Goal: Complete application form

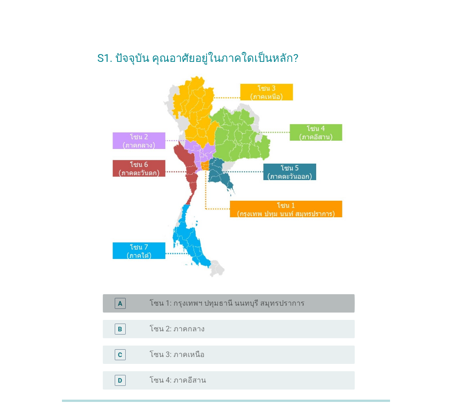
click at [197, 303] on label "โซน 1: กรุงเทพฯ ปทุมธานี นนทบุรี สมุทรปราการ" at bounding box center [227, 303] width 155 height 9
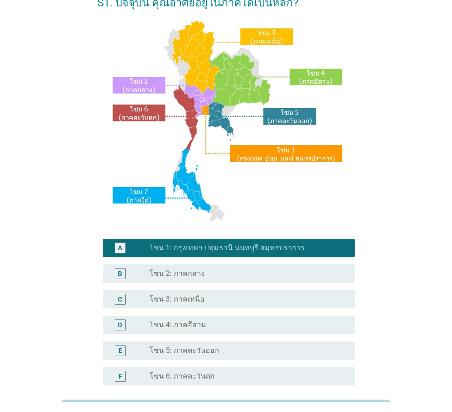
scroll to position [172, 0]
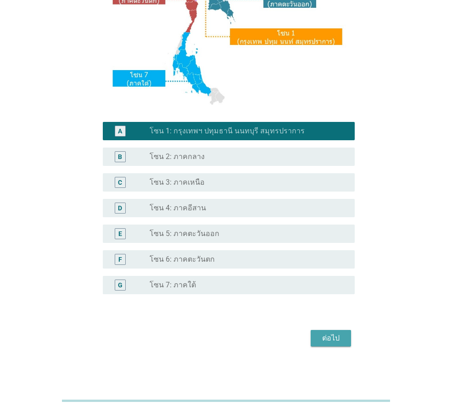
click at [330, 339] on div "ต่อไป" at bounding box center [331, 338] width 26 height 11
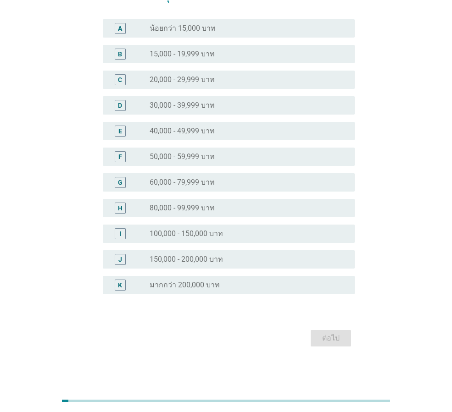
scroll to position [0, 0]
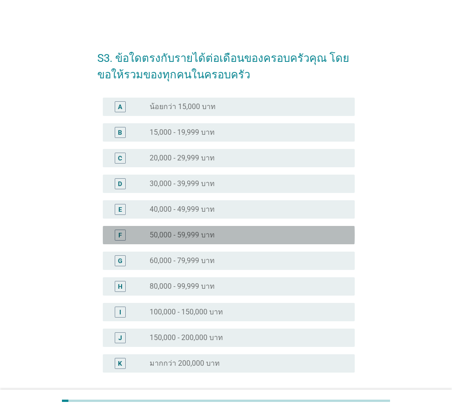
click at [220, 240] on div "radio_button_unchecked 50,000 - 59,999 บาท" at bounding box center [249, 235] width 198 height 11
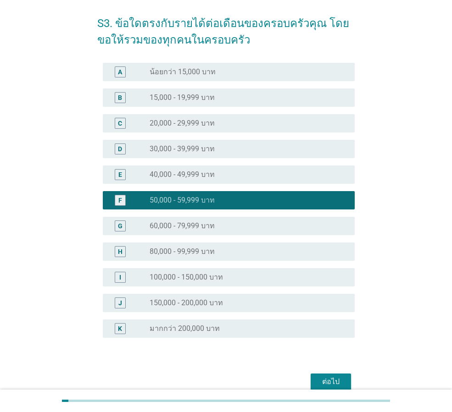
scroll to position [78, 0]
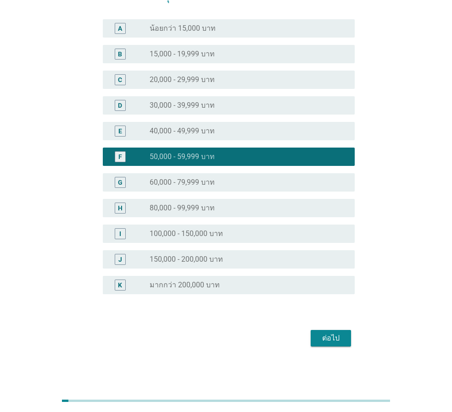
click at [326, 337] on div "ต่อไป" at bounding box center [331, 338] width 26 height 11
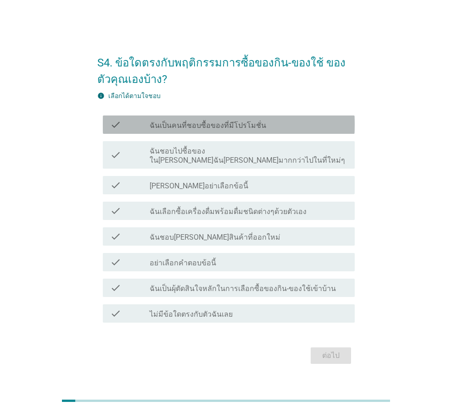
click at [247, 127] on label "ฉันเป็นคนที่ชอบซื้อของที่มีโปรโมชั่น" at bounding box center [208, 125] width 116 height 9
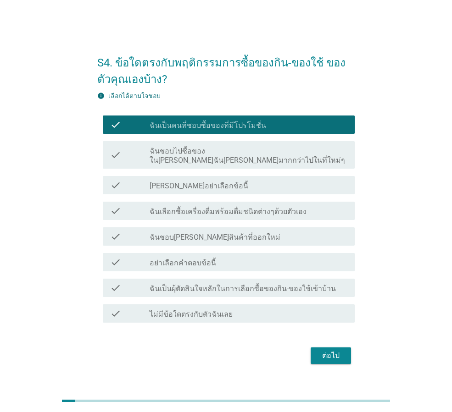
click at [257, 234] on div "check_box_outline_blank ฉันชอบ[PERSON_NAME]สินค้าที่ออกใหม่" at bounding box center [249, 236] width 198 height 11
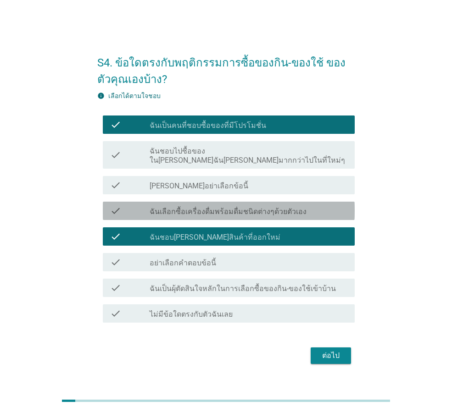
click at [272, 207] on label "ฉันเลือกซื้อเครื่องดื่มพร้อมดื่มชนิดต่างๆด้วยตัวเอง" at bounding box center [228, 211] width 157 height 9
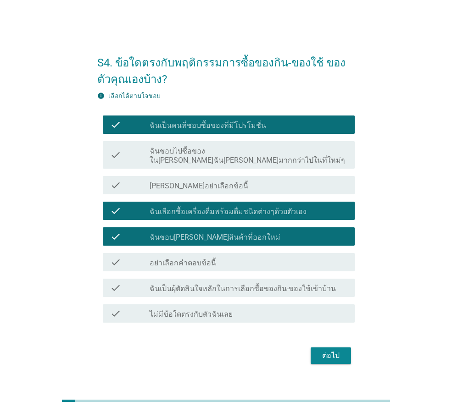
click at [284, 284] on label "ฉันเป็นผุ้ตัดสินใจหลักในการเลือกซื้อของกิน-ของใช้เข้าบ้าน" at bounding box center [243, 288] width 186 height 9
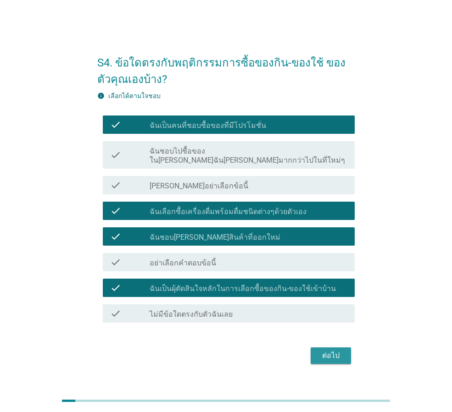
drag, startPoint x: 319, startPoint y: 348, endPoint x: 321, endPoint y: 341, distance: 7.7
click at [319, 350] on div "ต่อไป" at bounding box center [331, 355] width 26 height 11
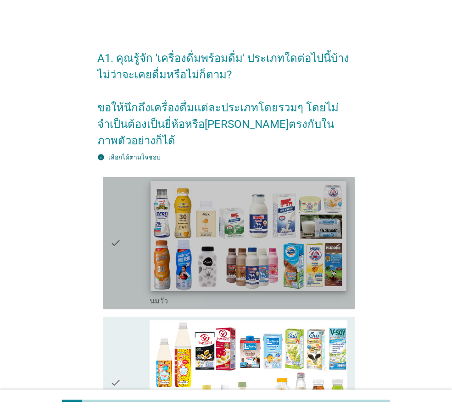
click at [271, 249] on img at bounding box center [247, 236] width 195 height 110
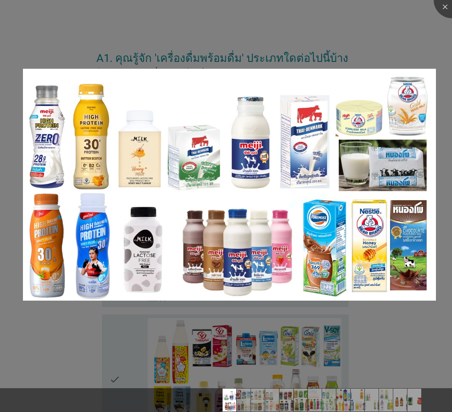
click at [389, 31] on div at bounding box center [226, 206] width 452 height 412
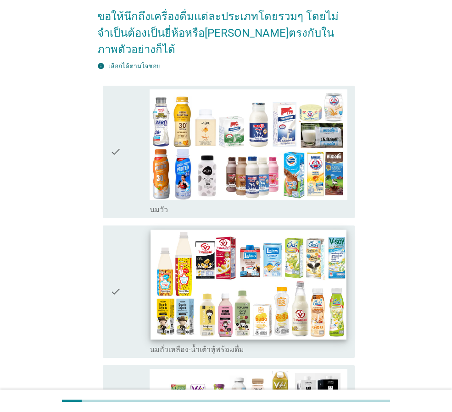
scroll to position [92, 0]
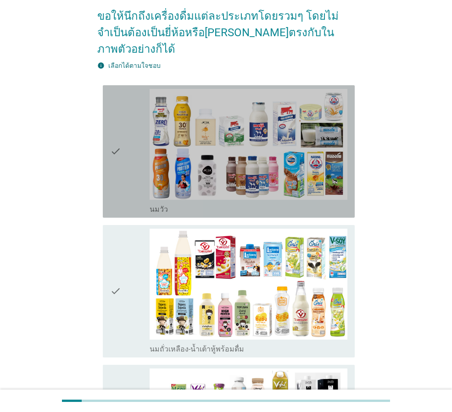
click at [117, 143] on icon "check" at bounding box center [115, 151] width 11 height 125
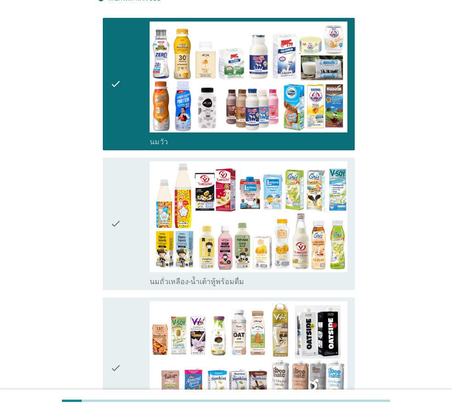
scroll to position [275, 0]
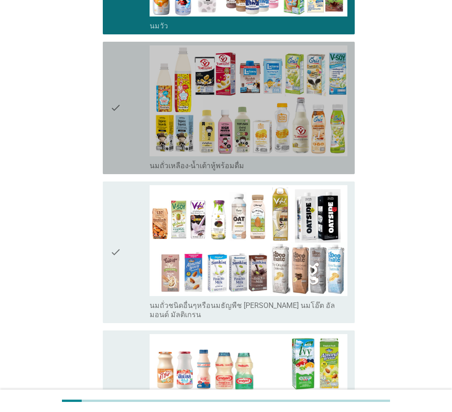
click at [124, 105] on div "check" at bounding box center [129, 107] width 39 height 125
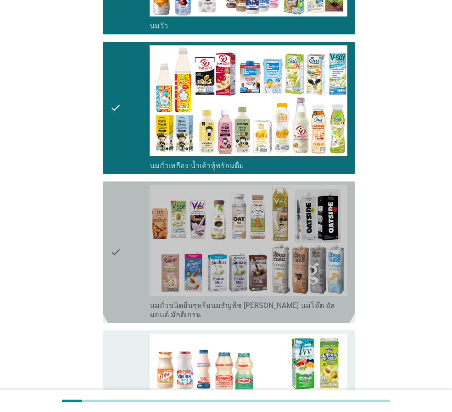
click at [122, 239] on div "check" at bounding box center [129, 252] width 39 height 134
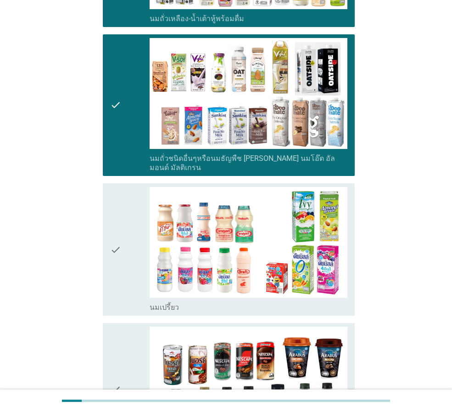
scroll to position [550, 0]
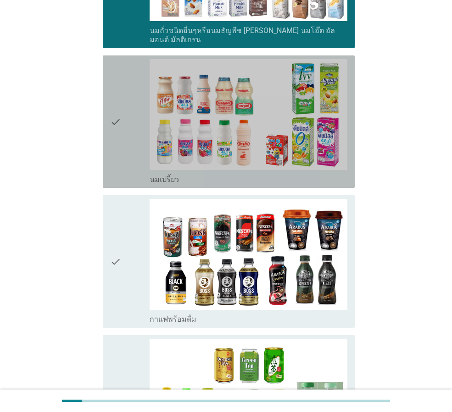
click at [114, 117] on icon "check" at bounding box center [115, 121] width 11 height 125
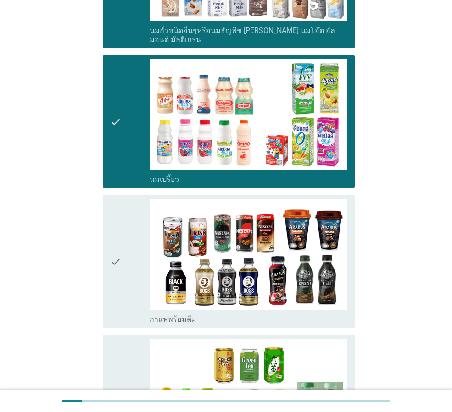
click at [134, 250] on div "check" at bounding box center [129, 261] width 39 height 125
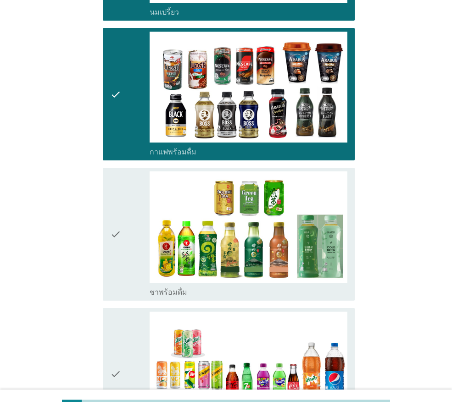
scroll to position [826, 0]
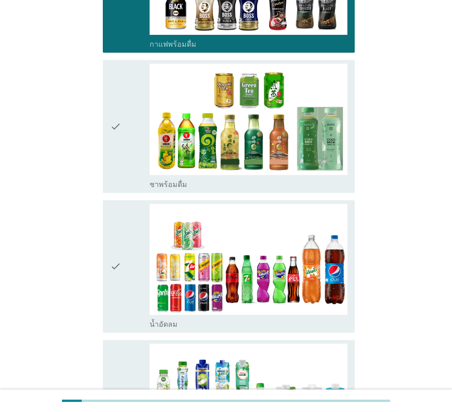
click at [105, 125] on div "check check_box_outline_blank ชาพร้อมดื่ม" at bounding box center [229, 126] width 252 height 133
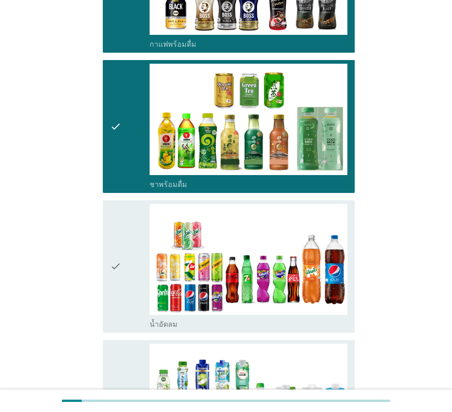
click at [131, 248] on div "check" at bounding box center [129, 266] width 39 height 125
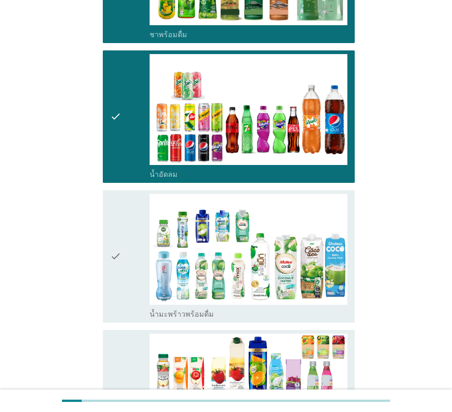
scroll to position [1055, 0]
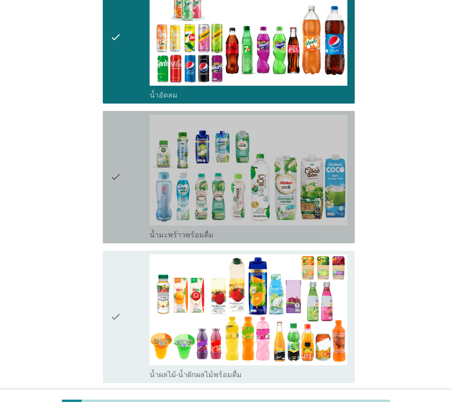
click at [128, 164] on div "check" at bounding box center [129, 177] width 39 height 125
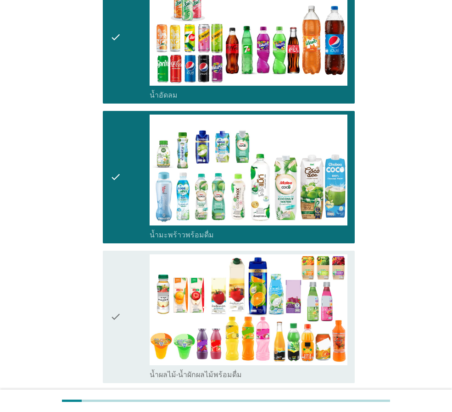
click at [125, 273] on div "check" at bounding box center [129, 317] width 39 height 125
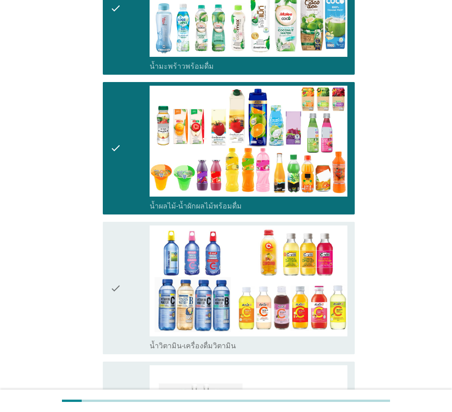
scroll to position [1284, 0]
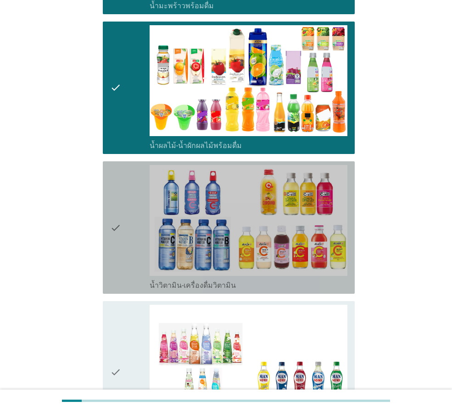
click at [116, 219] on icon "check" at bounding box center [115, 227] width 11 height 125
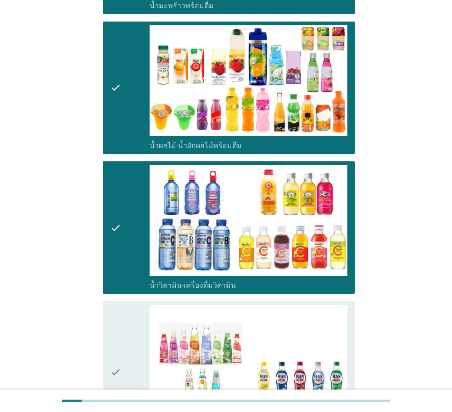
click at [126, 330] on div "check" at bounding box center [129, 372] width 39 height 134
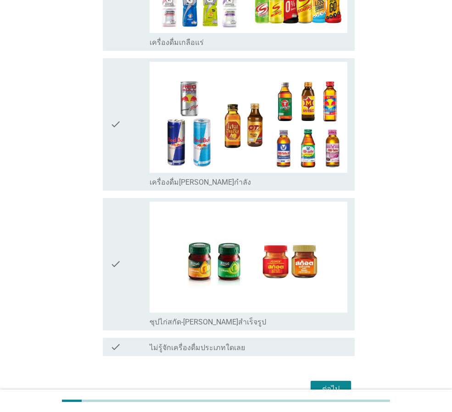
scroll to position [1833, 0]
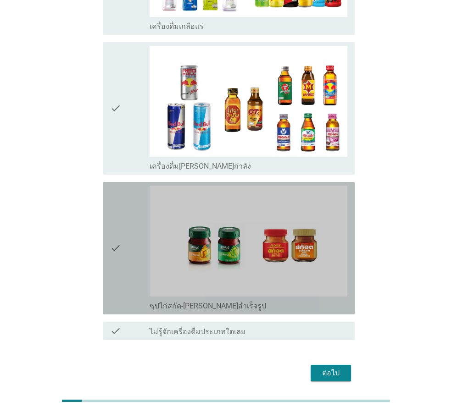
click at [131, 227] on div "check" at bounding box center [129, 248] width 39 height 125
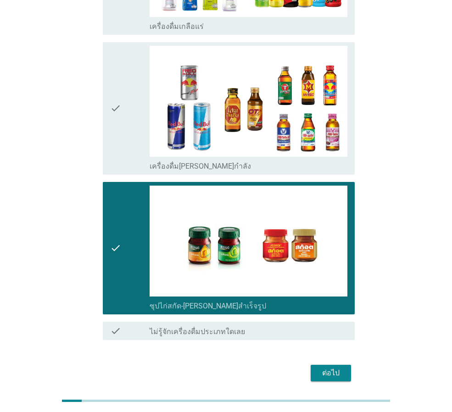
click at [339, 368] on div "ต่อไป" at bounding box center [331, 373] width 26 height 11
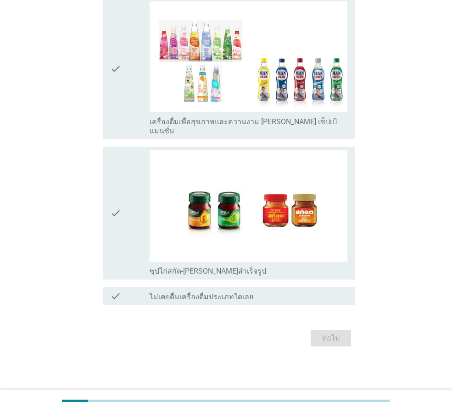
scroll to position [0, 0]
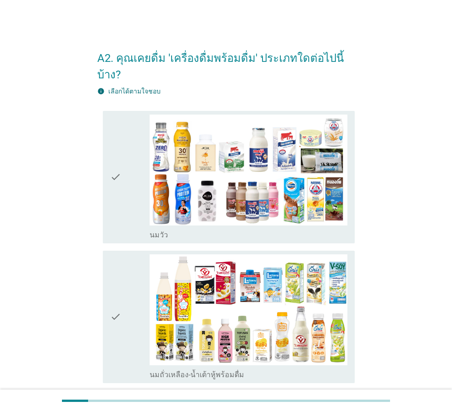
click at [126, 204] on div "check" at bounding box center [129, 177] width 39 height 125
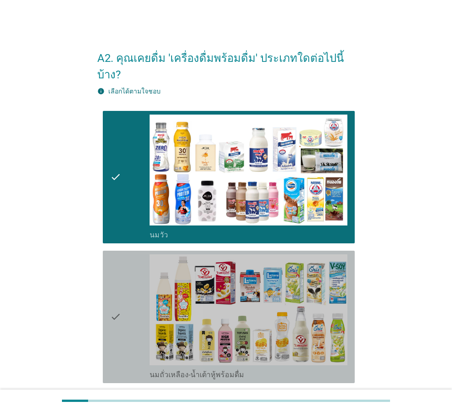
click at [117, 290] on icon "check" at bounding box center [115, 317] width 11 height 125
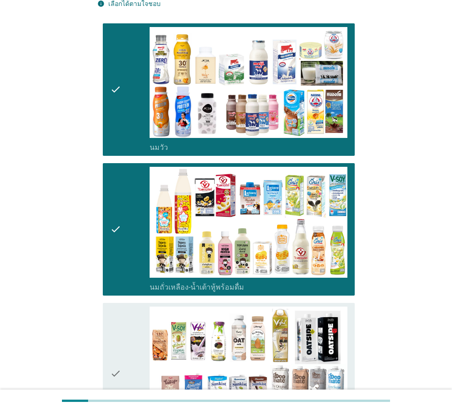
scroll to position [183, 0]
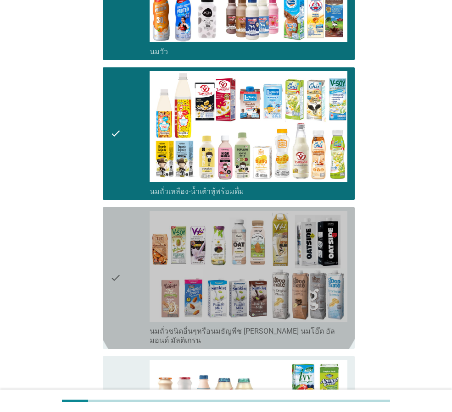
click at [123, 241] on div "check" at bounding box center [129, 278] width 39 height 134
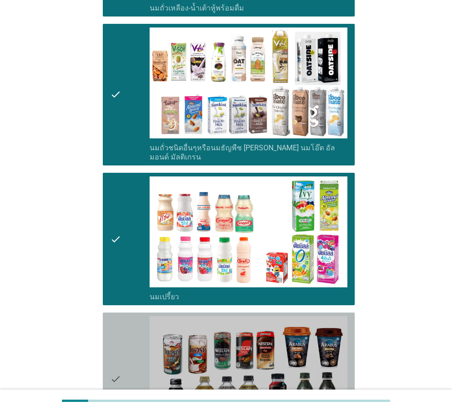
click at [132, 334] on div "check" at bounding box center [129, 378] width 39 height 125
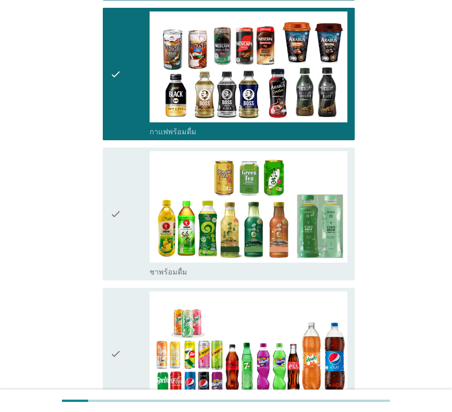
scroll to position [780, 0]
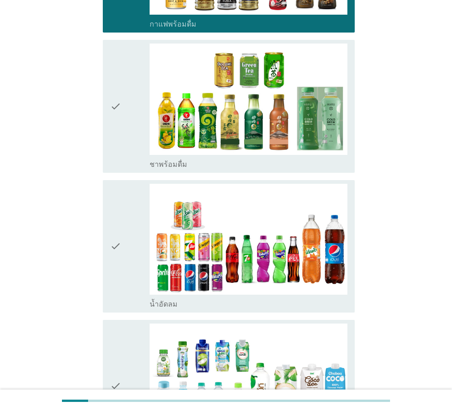
click at [113, 180] on div "check check_box_outline_blank น้ำอัดลม" at bounding box center [229, 246] width 252 height 133
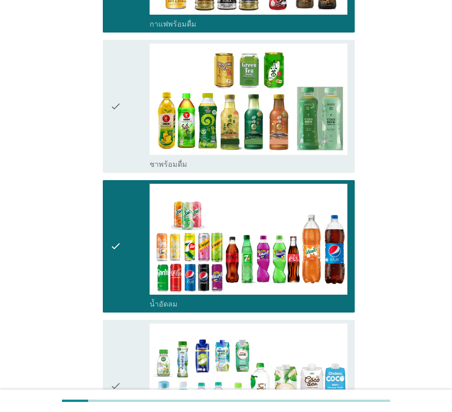
drag, startPoint x: 121, startPoint y: 104, endPoint x: 139, endPoint y: 320, distance: 216.3
click at [121, 106] on icon "check" at bounding box center [115, 106] width 11 height 125
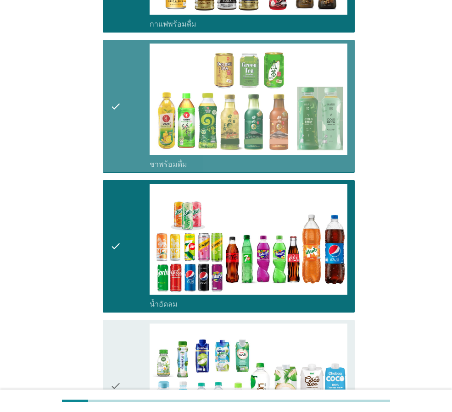
click at [133, 333] on div "check" at bounding box center [129, 386] width 39 height 125
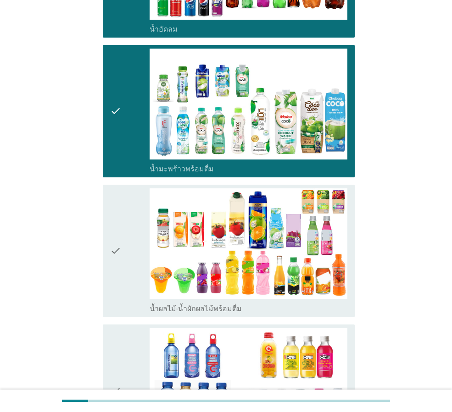
scroll to position [1238, 0]
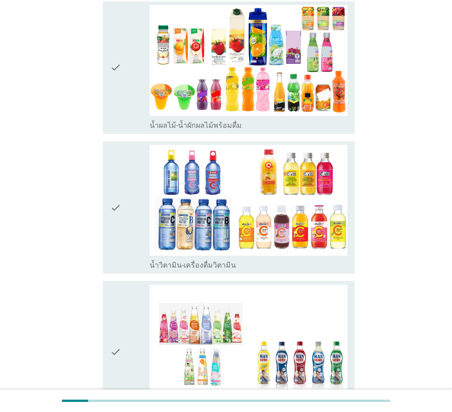
click at [113, 190] on icon "check" at bounding box center [115, 207] width 11 height 125
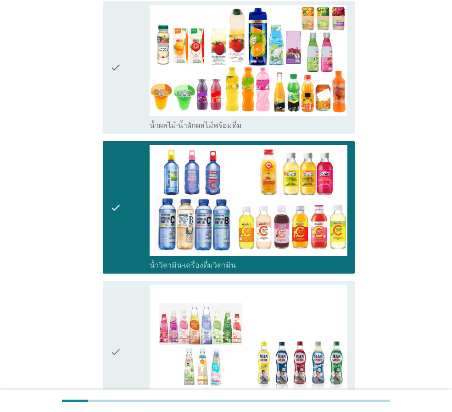
click at [127, 67] on div "check" at bounding box center [129, 67] width 39 height 125
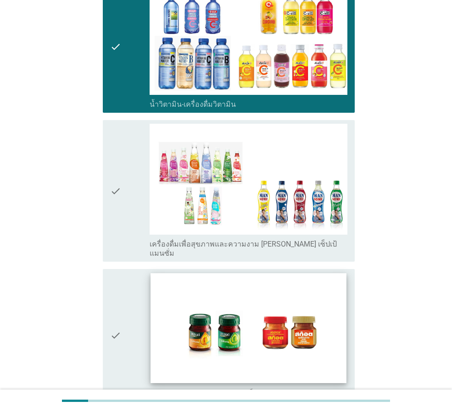
scroll to position [1487, 0]
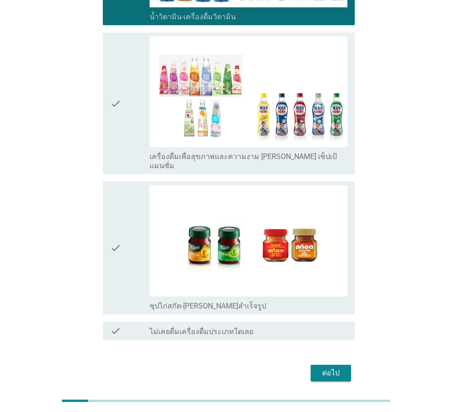
click at [109, 99] on div "check check_box_outline_blank เครื่องดื่มเพื่อสุขภาพและความงาม [PERSON_NAME] เซ…" at bounding box center [229, 104] width 252 height 142
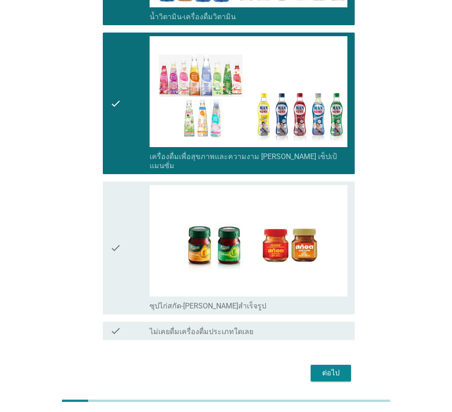
click at [134, 209] on div "check" at bounding box center [129, 247] width 39 height 125
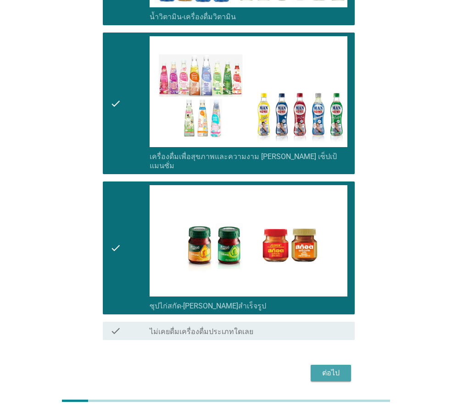
click at [338, 368] on div "ต่อไป" at bounding box center [331, 373] width 26 height 11
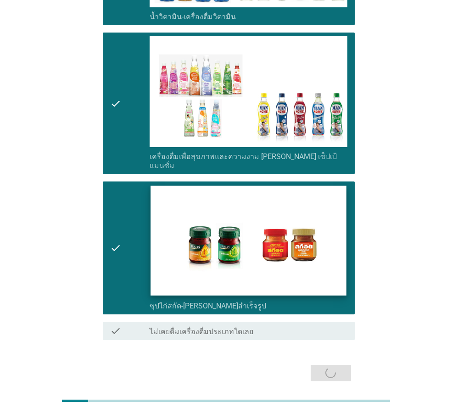
scroll to position [0, 0]
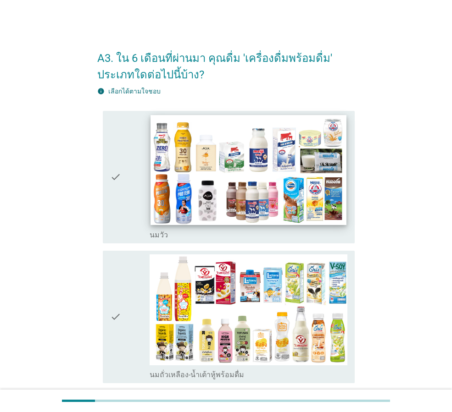
click at [231, 214] on img at bounding box center [247, 170] width 195 height 110
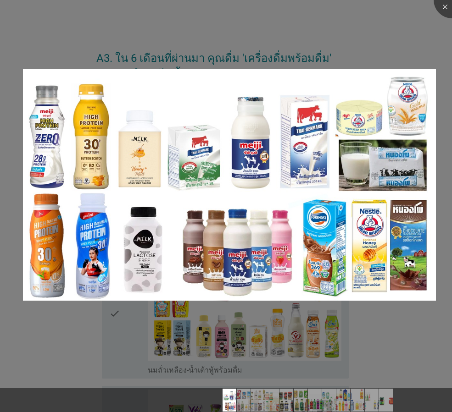
click at [415, 46] on div at bounding box center [226, 206] width 452 height 412
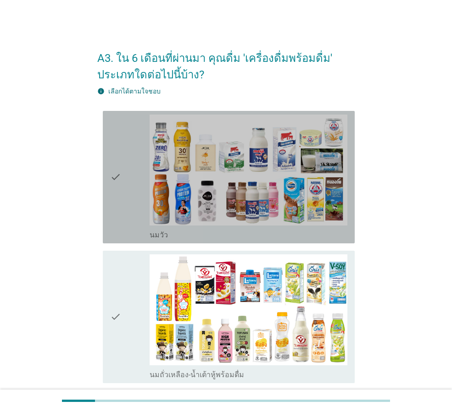
click at [137, 235] on div "check" at bounding box center [129, 177] width 39 height 125
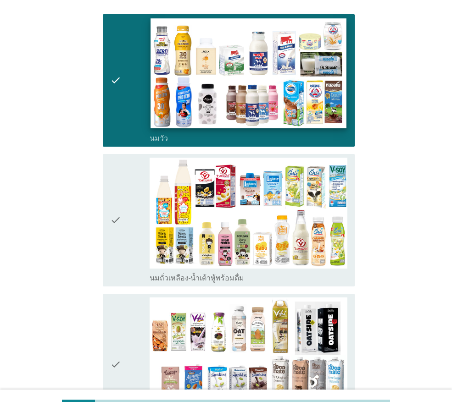
scroll to position [183, 0]
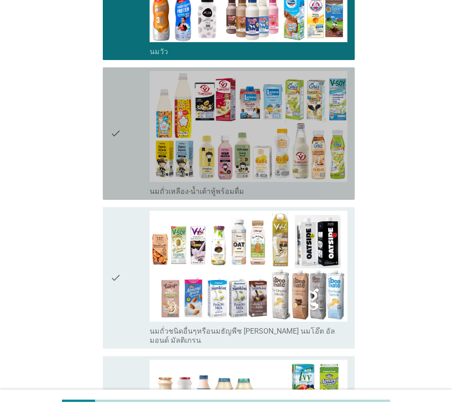
click at [128, 177] on div "check" at bounding box center [129, 133] width 39 height 125
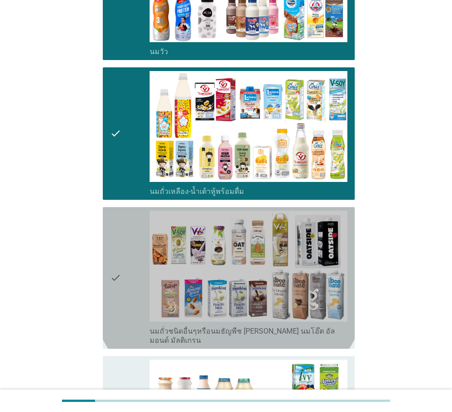
click at [119, 294] on icon "check" at bounding box center [115, 278] width 11 height 134
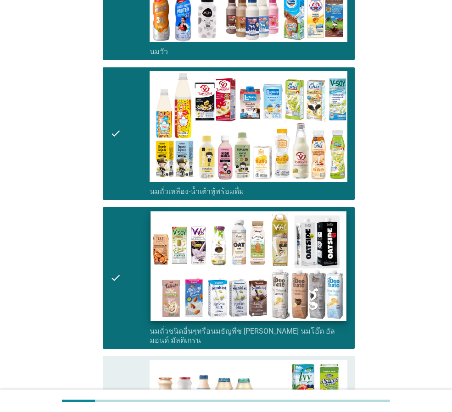
scroll to position [459, 0]
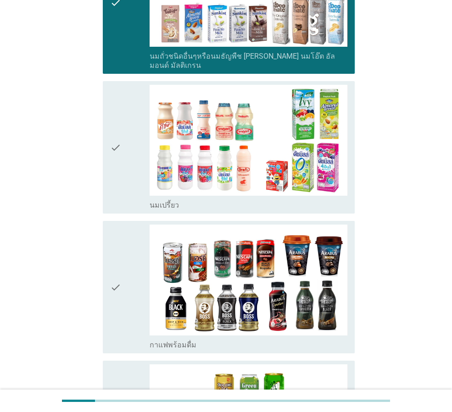
click at [144, 185] on div "check" at bounding box center [129, 147] width 39 height 125
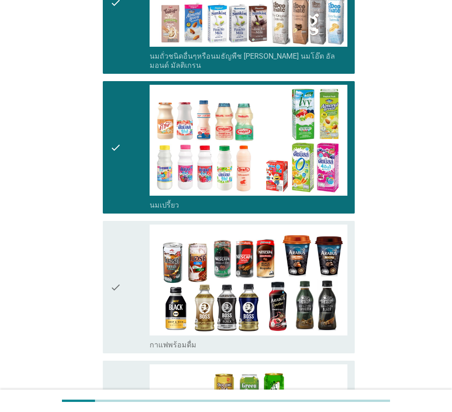
click at [128, 282] on div "check" at bounding box center [129, 287] width 39 height 125
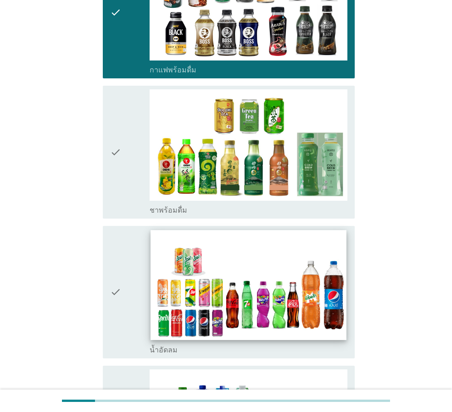
scroll to position [917, 0]
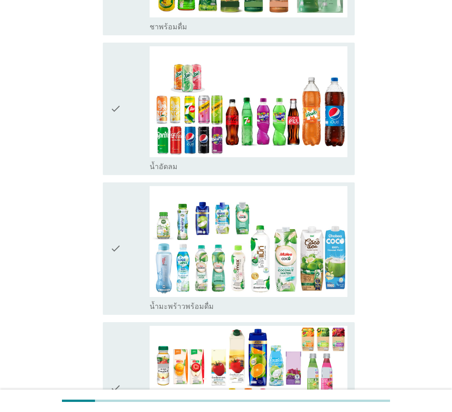
click at [126, 149] on div "check" at bounding box center [129, 108] width 39 height 125
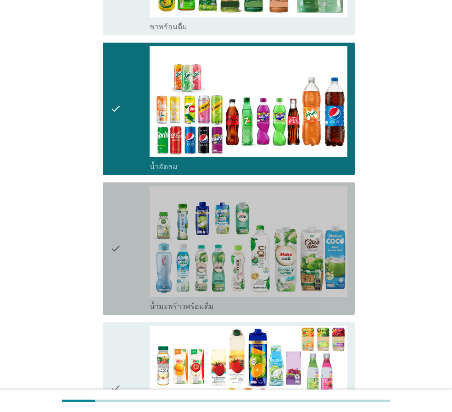
click at [117, 260] on icon "check" at bounding box center [115, 248] width 11 height 125
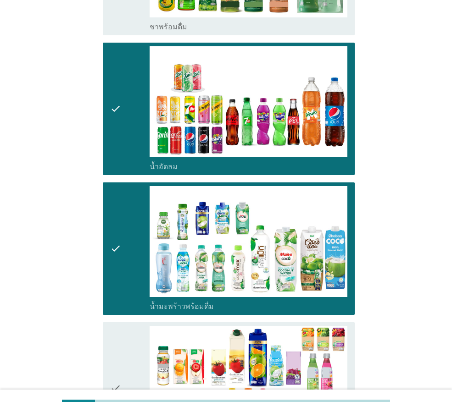
scroll to position [1192, 0]
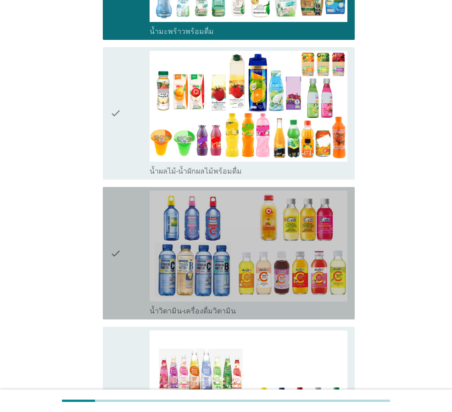
click at [107, 266] on div "check check_box_outline_blank น้ำวิตามิน-เครื่องดื่มวิตามิน" at bounding box center [229, 253] width 252 height 133
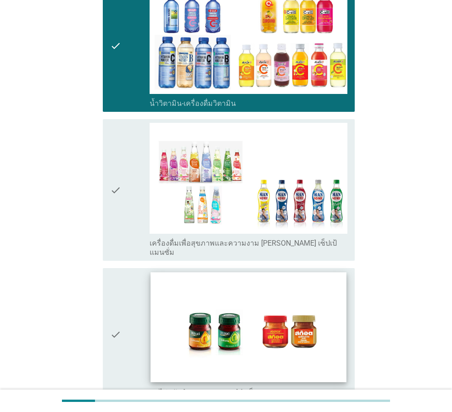
scroll to position [1503, 0]
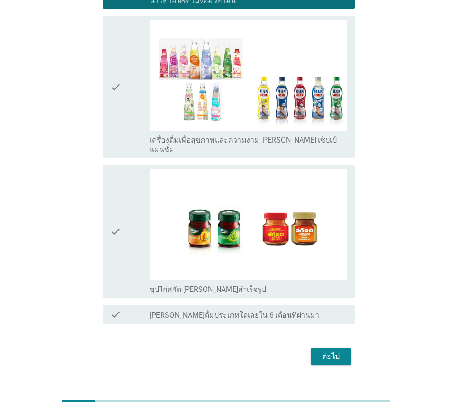
click at [331, 351] on div "ต่อไป" at bounding box center [331, 356] width 26 height 11
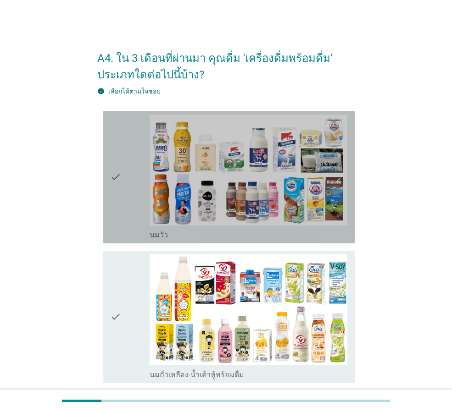
click at [120, 192] on icon "check" at bounding box center [115, 177] width 11 height 125
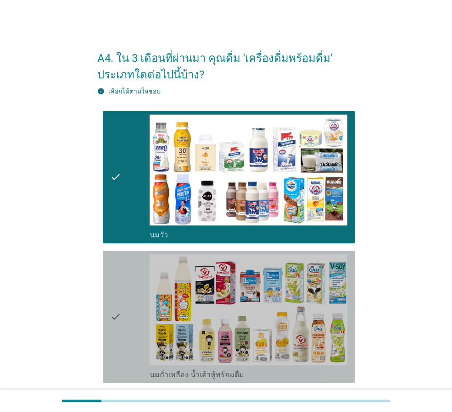
click at [137, 296] on div "check" at bounding box center [129, 317] width 39 height 125
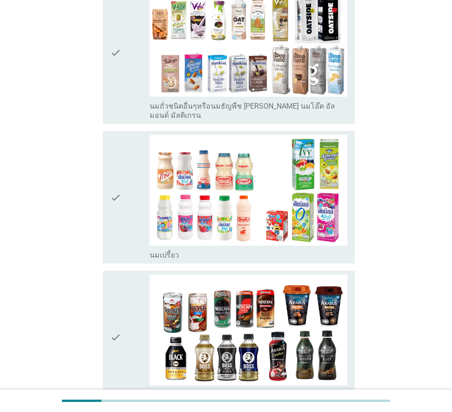
scroll to position [413, 0]
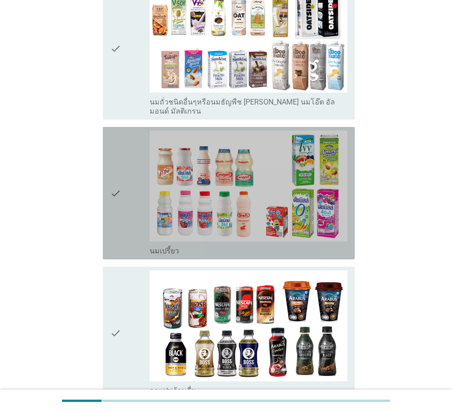
drag, startPoint x: 122, startPoint y: 218, endPoint x: 144, endPoint y: 134, distance: 86.8
click at [122, 217] on div "check" at bounding box center [129, 193] width 39 height 125
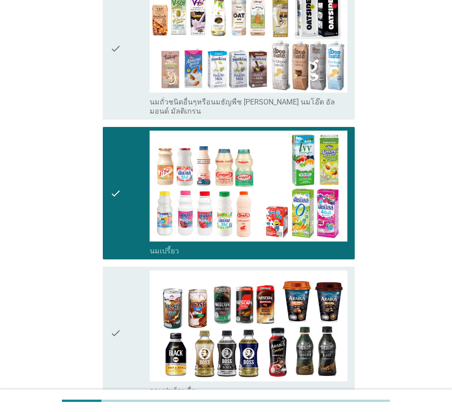
click at [147, 77] on div "check" at bounding box center [129, 49] width 39 height 134
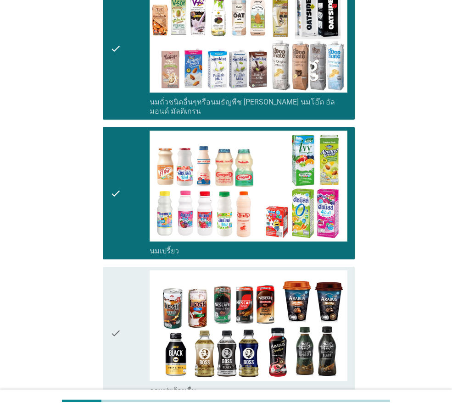
click at [129, 321] on div "check" at bounding box center [129, 333] width 39 height 125
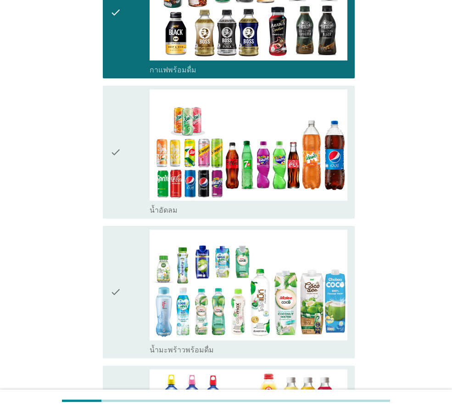
scroll to position [943, 0]
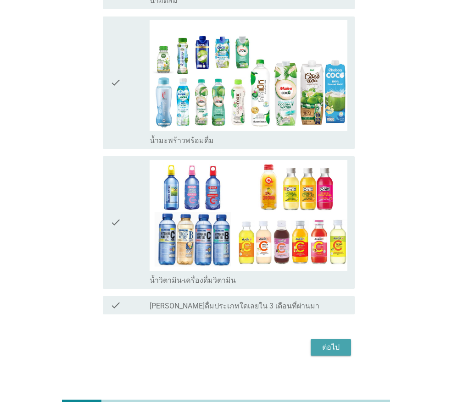
click at [328, 342] on div "ต่อไป" at bounding box center [331, 347] width 26 height 11
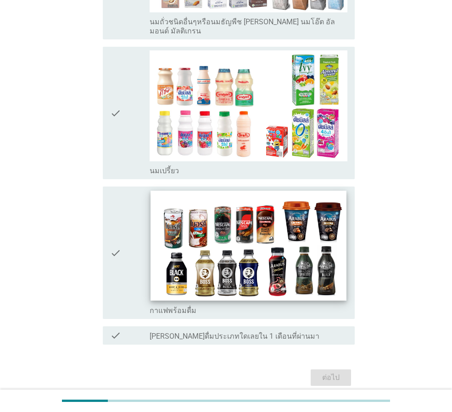
scroll to position [524, 0]
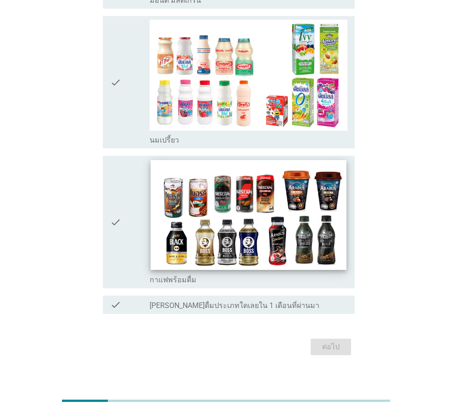
click at [252, 239] on img at bounding box center [247, 215] width 195 height 110
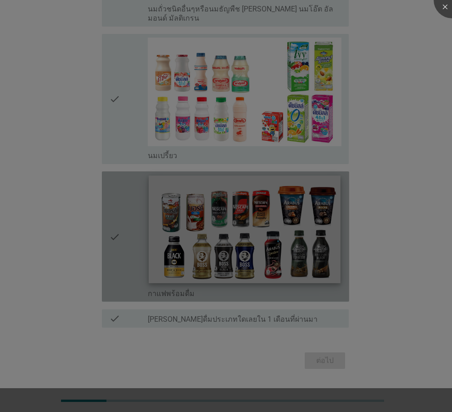
scroll to position [490, 0]
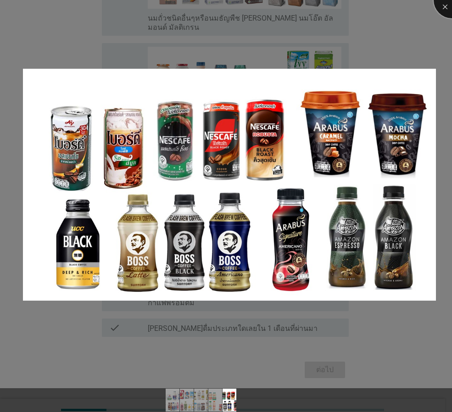
click at [443, 5] on div at bounding box center [451, 0] width 37 height 37
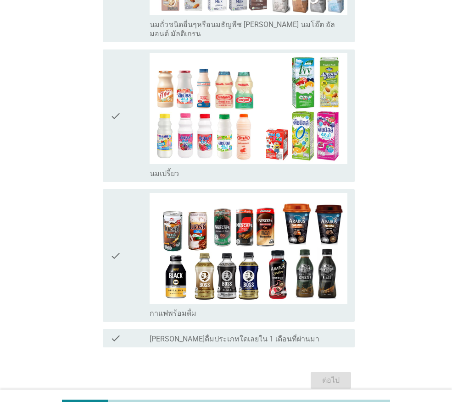
click at [122, 126] on div "check" at bounding box center [129, 115] width 39 height 125
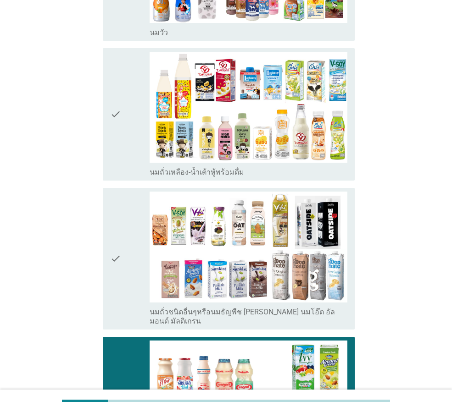
scroll to position [0, 0]
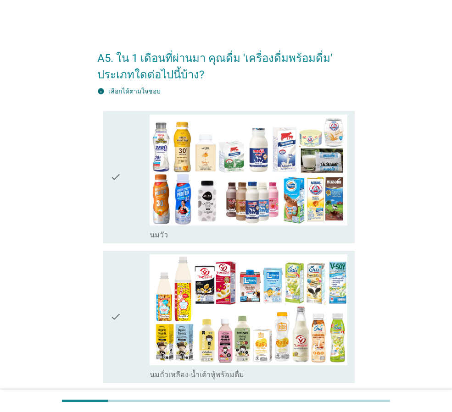
click at [111, 212] on icon "check" at bounding box center [115, 177] width 11 height 125
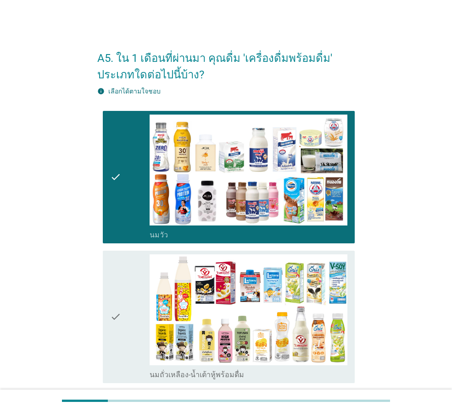
click at [122, 295] on div "check" at bounding box center [129, 317] width 39 height 125
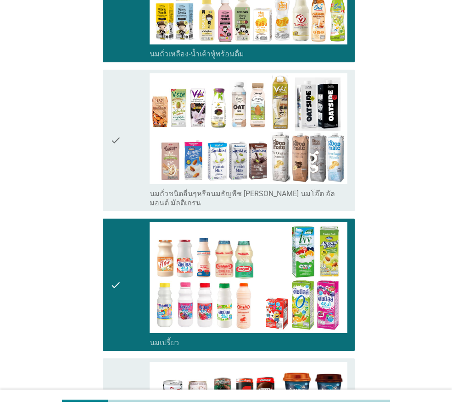
click at [123, 153] on div "check" at bounding box center [129, 140] width 39 height 134
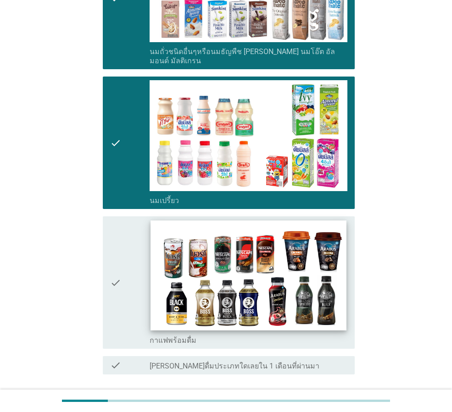
scroll to position [524, 0]
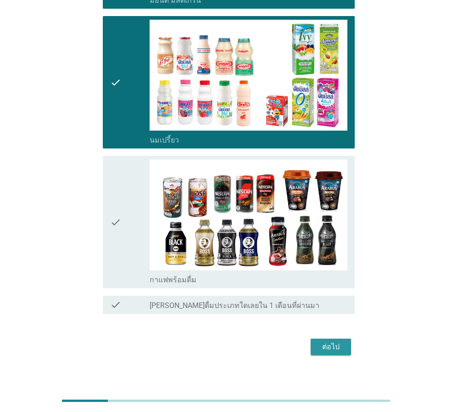
click at [336, 342] on div "ต่อไป" at bounding box center [331, 347] width 26 height 11
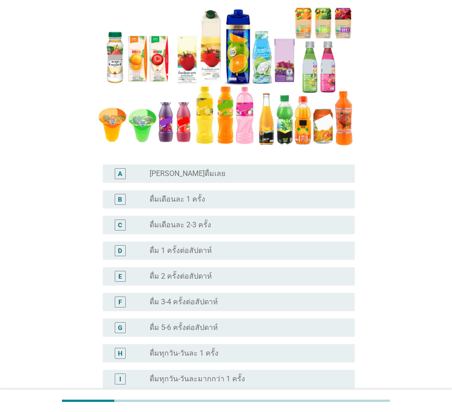
scroll to position [228, 0]
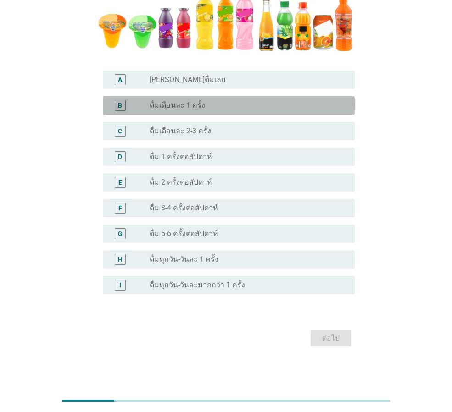
click at [224, 105] on div "radio_button_unchecked ดื่มเดือนละ 1 ครั้ง" at bounding box center [245, 105] width 190 height 9
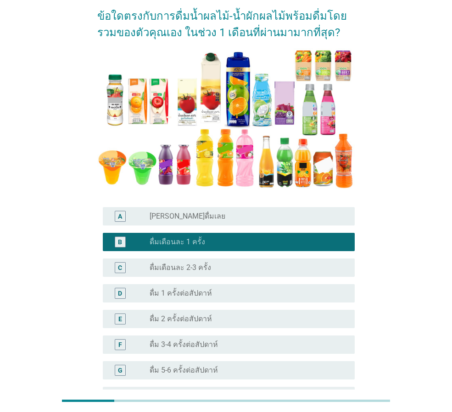
scroll to position [91, 0]
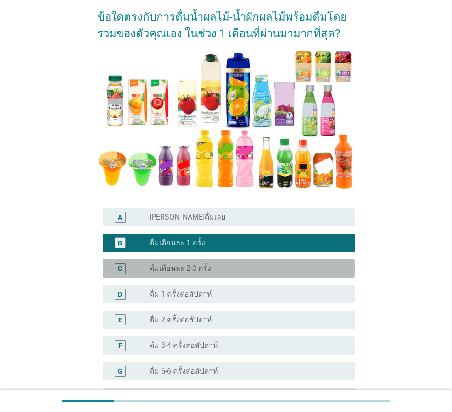
drag, startPoint x: 182, startPoint y: 265, endPoint x: 182, endPoint y: 251, distance: 13.8
click at [182, 266] on label "ดื่มเดือนละ 2-3 ครั้ง" at bounding box center [180, 268] width 61 height 9
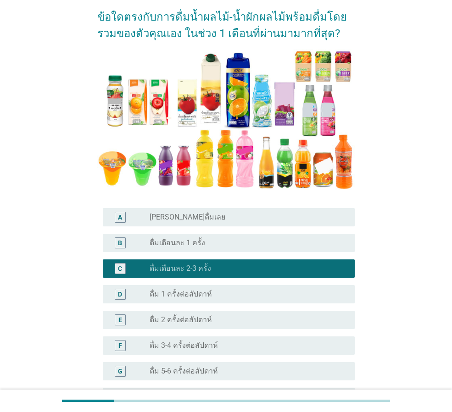
click at [182, 245] on label "ดื่มเดือนละ 1 ครั้ง" at bounding box center [177, 242] width 55 height 9
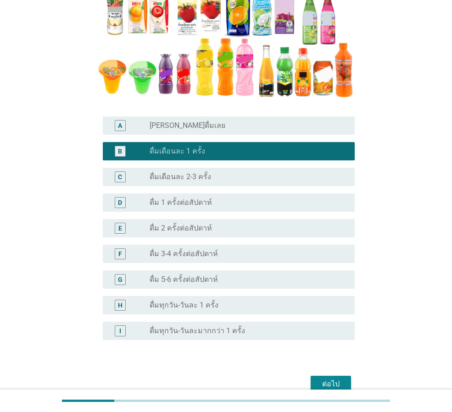
scroll to position [183, 0]
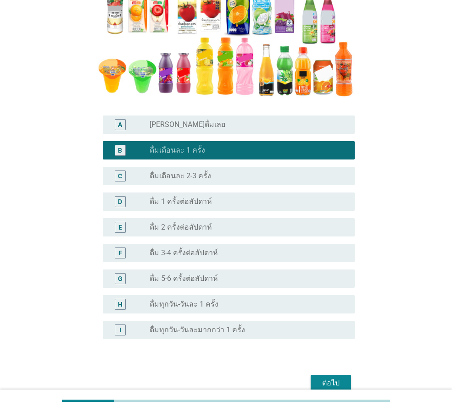
click at [213, 210] on div "D radio_button_unchecked ดื่ม 1 ครั้งต่อสัปดาห์" at bounding box center [229, 202] width 252 height 18
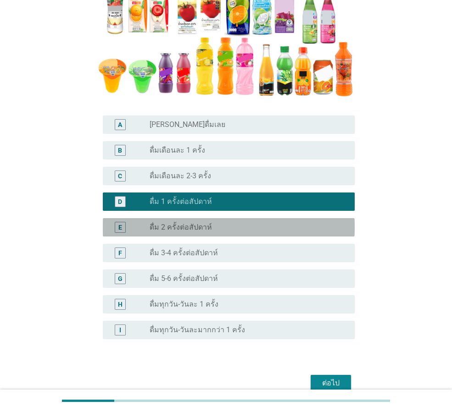
click at [215, 230] on div "radio_button_unchecked ดื่ม 2 ครั้งต่อสัปดาห์" at bounding box center [245, 227] width 190 height 9
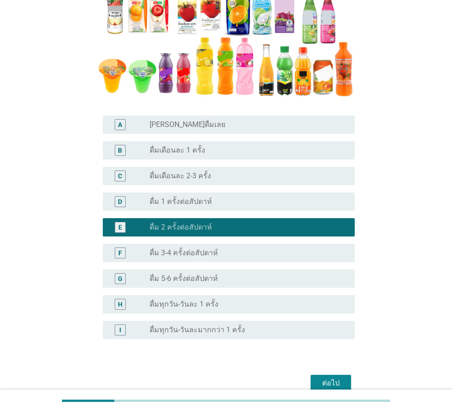
click at [344, 386] on button "ต่อไป" at bounding box center [330, 383] width 40 height 17
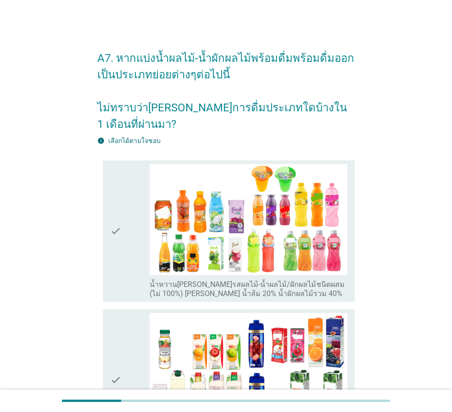
scroll to position [321, 0]
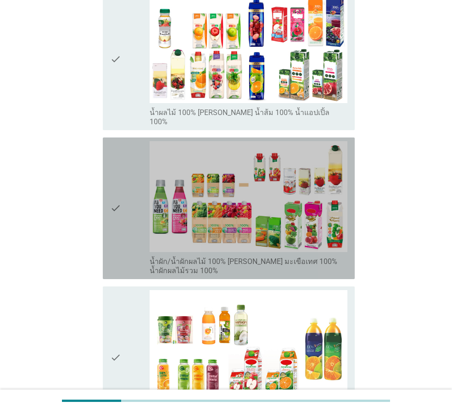
click at [146, 163] on div "check" at bounding box center [129, 208] width 39 height 134
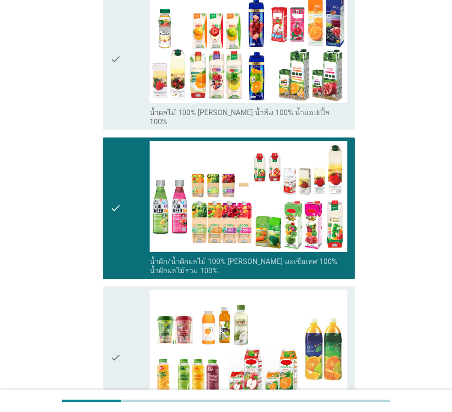
click at [138, 80] on div "check" at bounding box center [129, 59] width 39 height 134
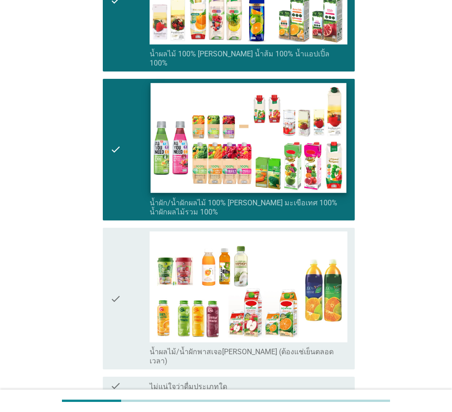
scroll to position [461, 0]
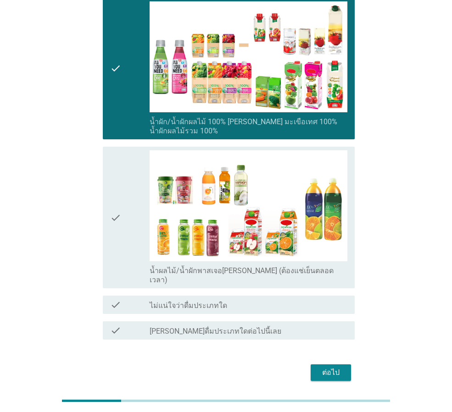
click at [133, 184] on div "check" at bounding box center [129, 217] width 39 height 134
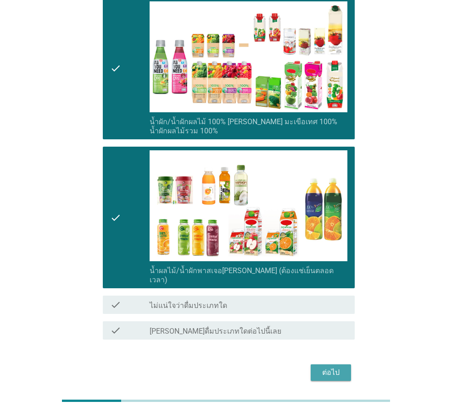
click at [319, 367] on div "ต่อไป" at bounding box center [331, 372] width 26 height 11
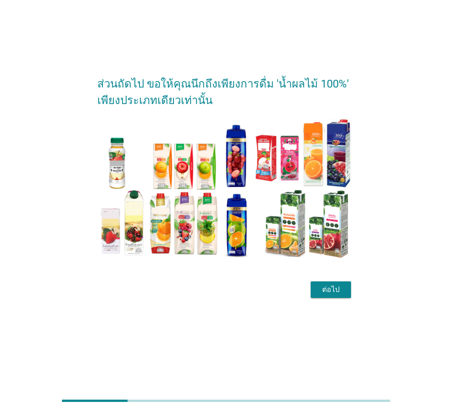
scroll to position [0, 0]
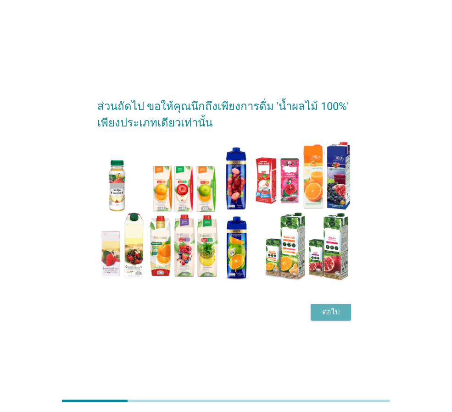
click at [333, 318] on div "ต่อไป" at bounding box center [331, 312] width 26 height 11
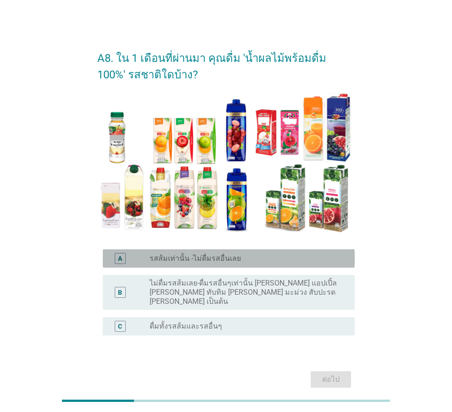
click at [249, 257] on div "radio_button_unchecked รสส้มเท่านั้น -ไม่ดื่มรสอื่นเลย" at bounding box center [245, 258] width 190 height 9
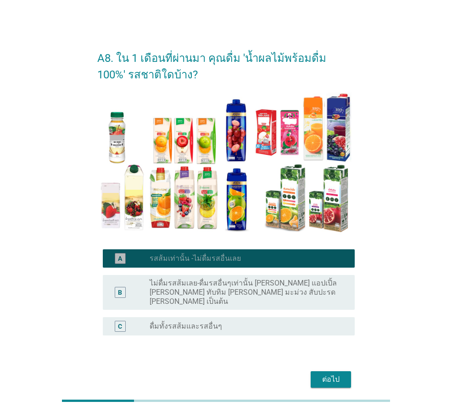
click at [251, 260] on div "radio_button_checked รสส้มเท่านั้น -ไม่ดื่มรสอื่นเลย" at bounding box center [245, 258] width 190 height 9
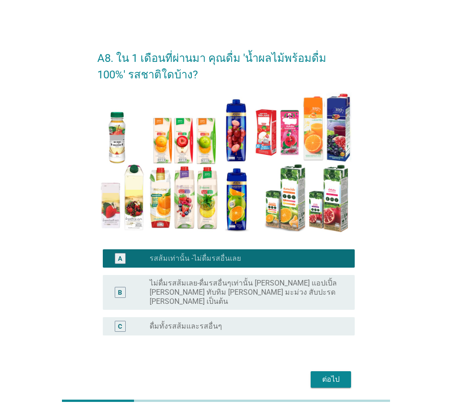
click at [252, 298] on div "B radio_button_unchecked ไม่ดื่มรสส้มเลย-ดื่มรสอื่นๆเท่านั้น [PERSON_NAME] แอปเ…" at bounding box center [229, 292] width 252 height 35
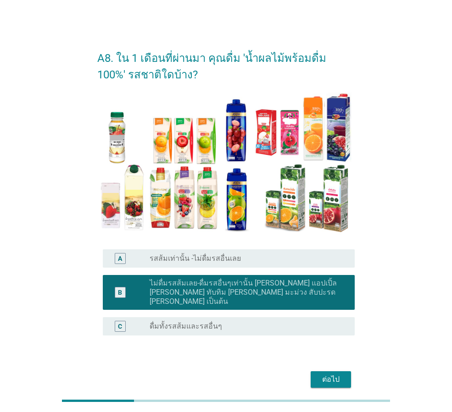
click at [249, 266] on div "A radio_button_unchecked รสส้มเท่านั้น -ไม่ดื่มรสอื่นเลย" at bounding box center [229, 258] width 252 height 18
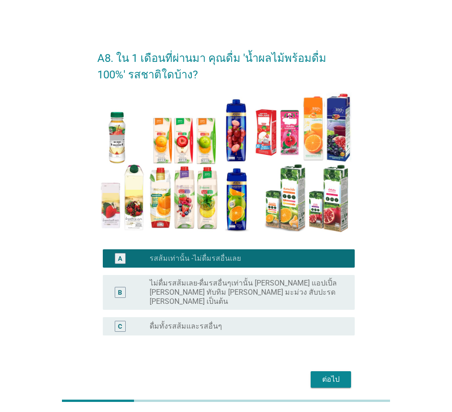
click at [254, 292] on label "ไม่ดื่มรสส้มเลย-ดื่มรสอื่นๆเท่านั้น [PERSON_NAME] แอปเปิ้ล [PERSON_NAME] ทับทิม…" at bounding box center [245, 293] width 190 height 28
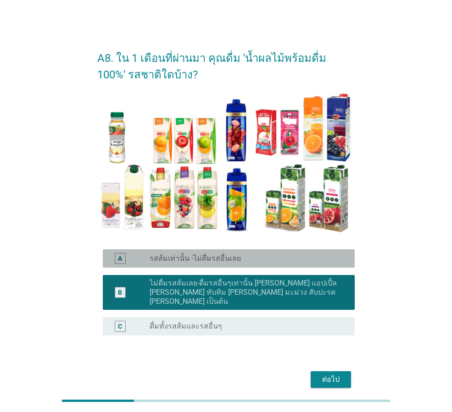
click at [292, 259] on div "radio_button_unchecked รสส้มเท่านั้น -ไม่ดื่มรสอื่นเลย" at bounding box center [245, 258] width 190 height 9
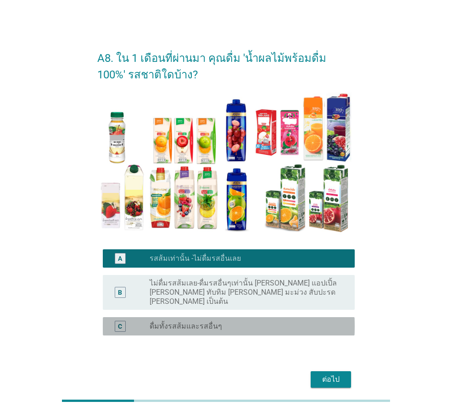
click at [278, 322] on div "radio_button_unchecked ดื่มทั้งรสส้มและรสอื่นๆ" at bounding box center [245, 326] width 190 height 9
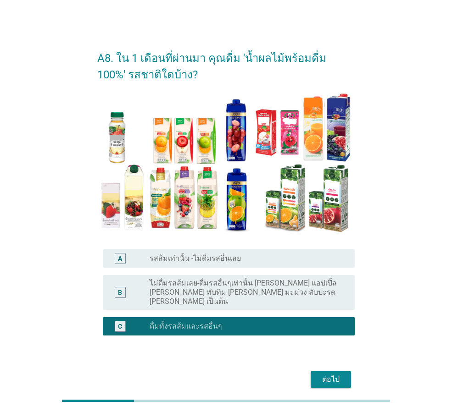
click at [329, 374] on div "ต่อไป" at bounding box center [331, 379] width 26 height 11
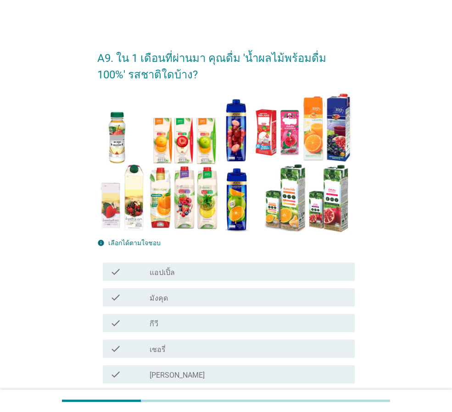
scroll to position [92, 0]
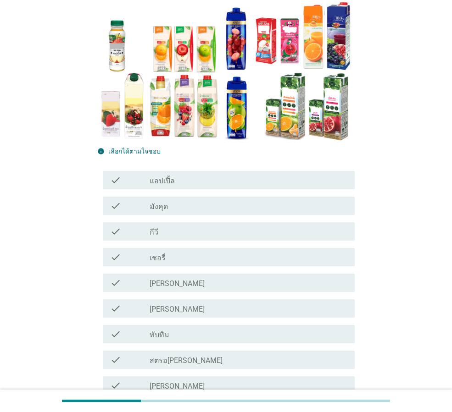
click at [167, 177] on label "แอปเปิ้ล" at bounding box center [162, 181] width 25 height 9
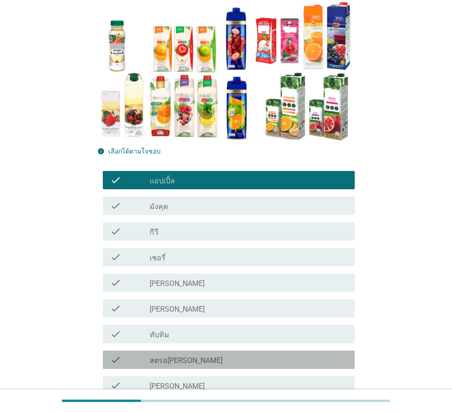
drag, startPoint x: 155, startPoint y: 368, endPoint x: 161, endPoint y: 324, distance: 44.5
click at [155, 367] on div "check check_box_outline_blank สตรอ[PERSON_NAME]" at bounding box center [229, 360] width 252 height 18
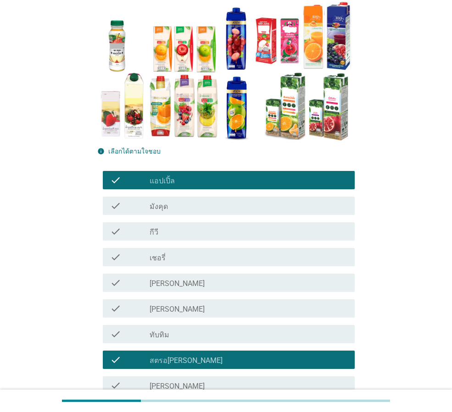
click at [161, 319] on div "check check_box_outline_blank [PERSON_NAME]" at bounding box center [225, 309] width 257 height 26
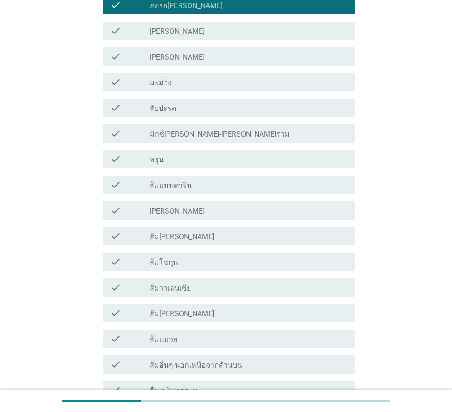
scroll to position [541, 0]
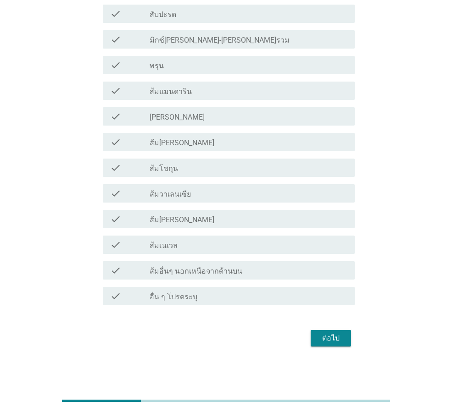
click at [330, 336] on div "ต่อไป" at bounding box center [331, 338] width 26 height 11
